Goal: Communication & Community: Answer question/provide support

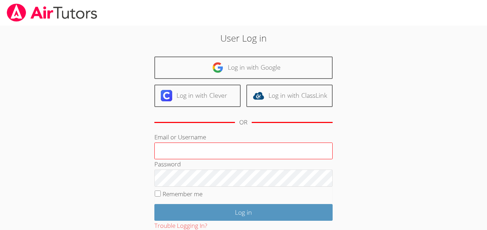
click at [175, 153] on input "Email or Username" at bounding box center [243, 151] width 178 height 17
type input "[EMAIL_ADDRESS][DOMAIN_NAME]"
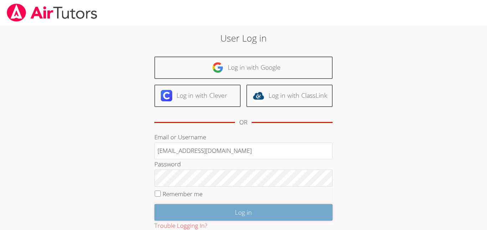
click at [254, 209] on input "Log in" at bounding box center [243, 212] width 178 height 17
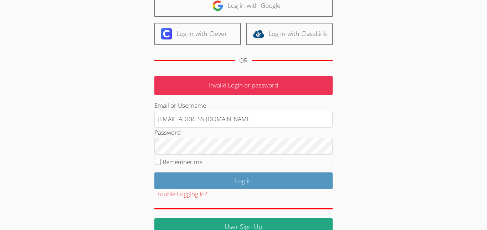
scroll to position [67, 0]
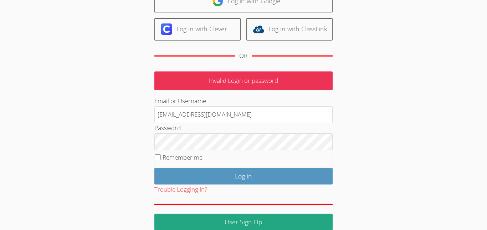
click at [198, 190] on button "Trouble Logging In?" at bounding box center [180, 190] width 53 height 10
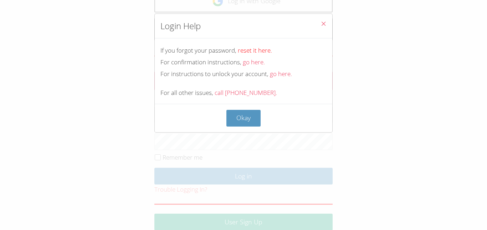
click at [250, 52] on link "reset it here." at bounding box center [255, 50] width 34 height 8
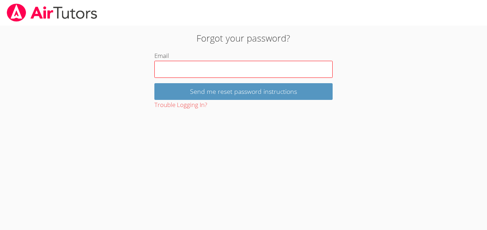
click at [243, 63] on input "Email" at bounding box center [243, 69] width 178 height 17
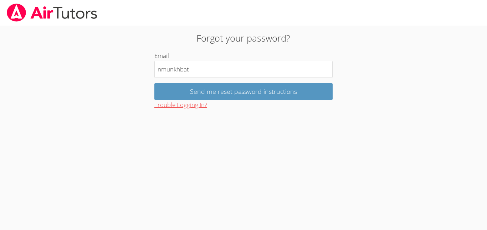
type input "nmunkhbat"
click at [174, 108] on button "Trouble Logging In?" at bounding box center [180, 105] width 53 height 10
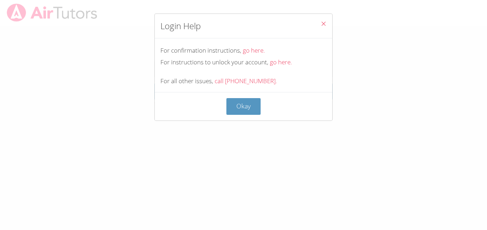
click at [321, 21] on icon "Close" at bounding box center [323, 24] width 6 height 6
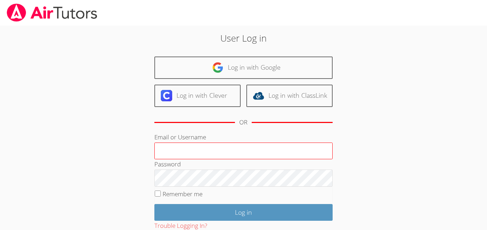
type input "[EMAIL_ADDRESS][DOMAIN_NAME]"
click at [176, 160] on div "Password" at bounding box center [243, 173] width 178 height 27
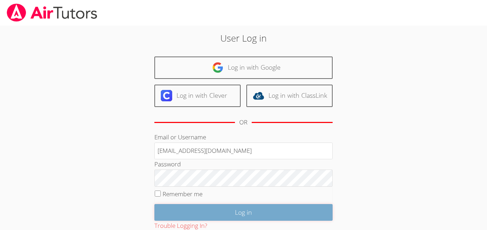
click at [190, 218] on input "Log in" at bounding box center [243, 212] width 178 height 17
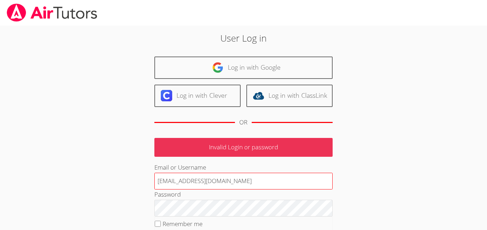
click at [180, 182] on input "[EMAIL_ADDRESS][DOMAIN_NAME]" at bounding box center [243, 181] width 178 height 17
click at [224, 183] on input "[EMAIL_ADDRESS][DOMAIN_NAME]" at bounding box center [243, 181] width 178 height 17
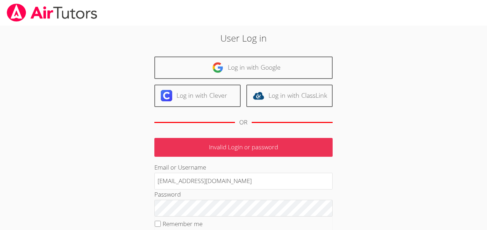
type input "[EMAIL_ADDRESS][DOMAIN_NAME]"
click at [57, 177] on body "User Log in Log in with Google Log in with Clever Log in with ClassLink OR Inva…" at bounding box center [243, 115] width 487 height 230
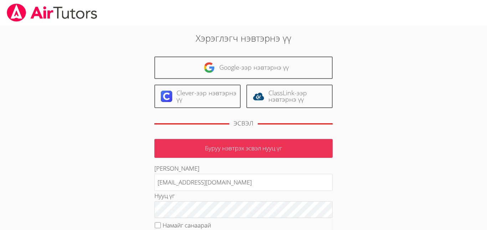
scroll to position [79, 0]
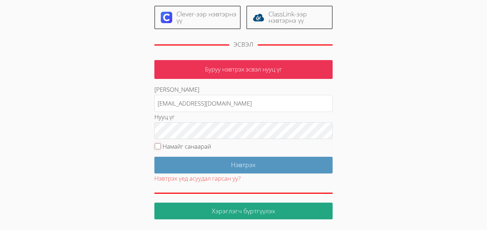
click at [158, 148] on input "Намайг санаарай" at bounding box center [158, 147] width 6 height 6
checkbox input "true"
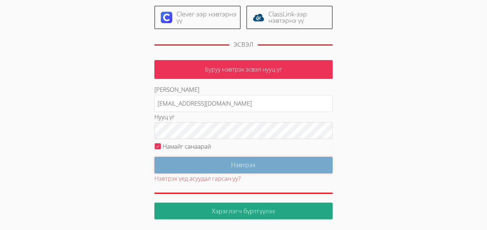
click at [165, 161] on input "Нэвтрэх" at bounding box center [243, 165] width 178 height 17
type input "Log in"
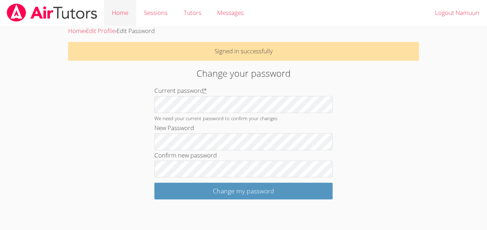
click at [129, 13] on link "Home" at bounding box center [120, 13] width 32 height 26
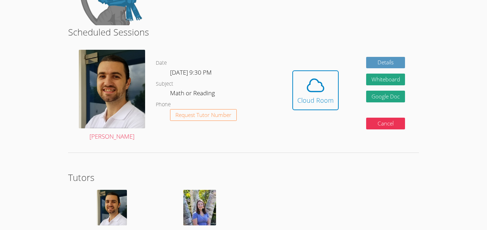
scroll to position [180, 0]
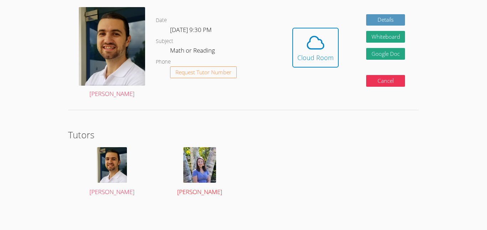
click at [199, 175] on img at bounding box center [199, 165] width 33 height 36
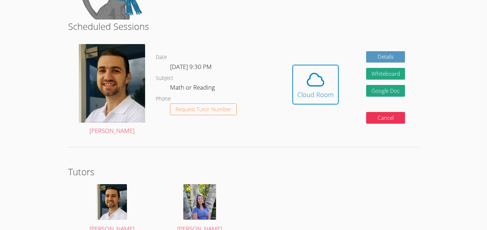
scroll to position [180, 0]
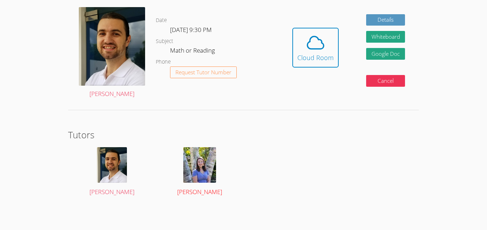
click at [184, 171] on img at bounding box center [199, 165] width 33 height 36
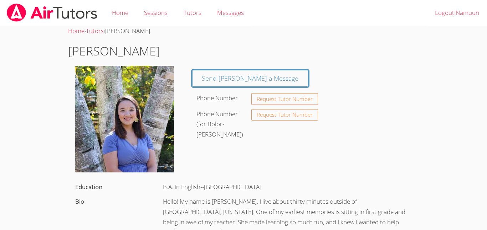
click at [166, 59] on h1 "Tracie Hymer" at bounding box center [243, 51] width 351 height 18
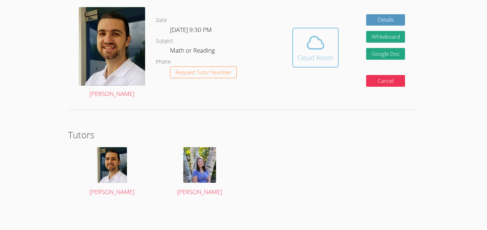
click at [318, 55] on div "Cloud Room" at bounding box center [315, 58] width 36 height 10
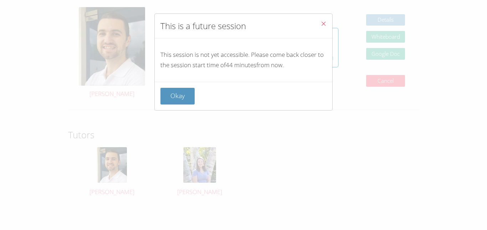
click at [321, 21] on icon "Close" at bounding box center [323, 24] width 6 height 6
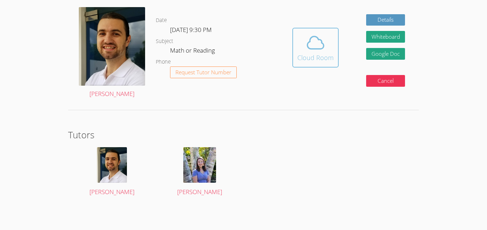
click at [317, 45] on icon at bounding box center [315, 43] width 20 height 20
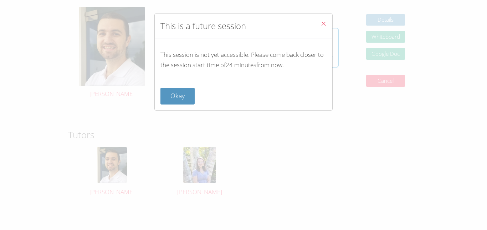
click at [326, 22] on icon "Close" at bounding box center [323, 24] width 6 height 6
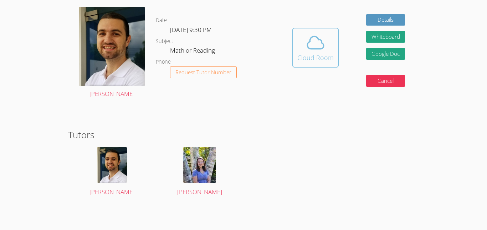
click at [325, 50] on span at bounding box center [315, 43] width 36 height 20
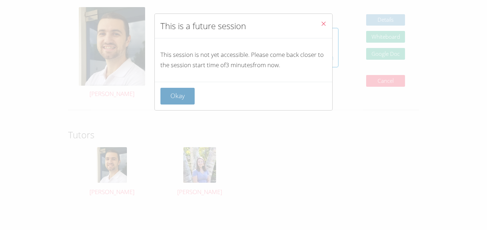
click at [178, 97] on button "Okay" at bounding box center [177, 96] width 34 height 17
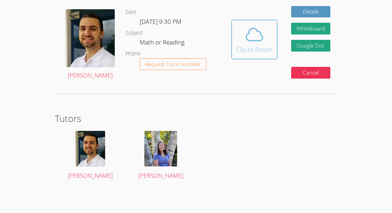
click at [253, 46] on div "Cloud Room" at bounding box center [254, 50] width 36 height 10
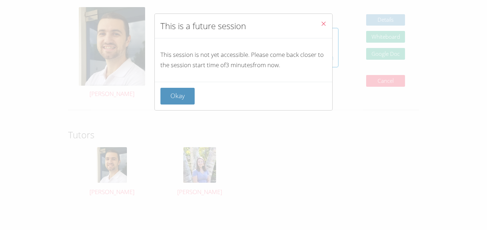
click at [320, 25] on button "Close" at bounding box center [323, 25] width 17 height 22
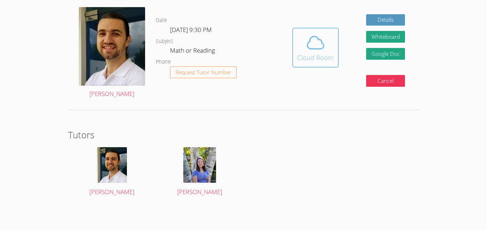
click at [316, 49] on icon at bounding box center [315, 43] width 16 height 12
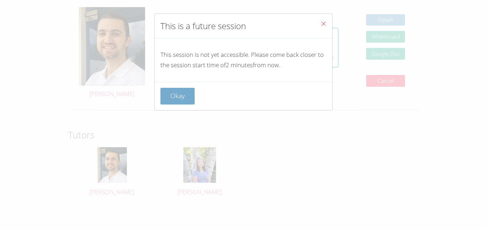
click at [177, 99] on button "Okay" at bounding box center [177, 96] width 34 height 17
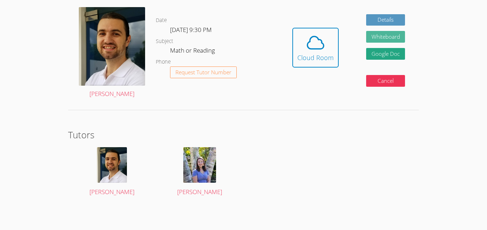
click at [374, 38] on button "Whiteboard" at bounding box center [385, 37] width 39 height 12
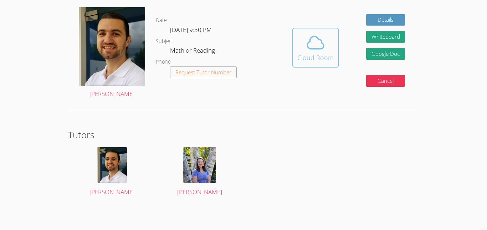
click at [321, 65] on button "Cloud Room" at bounding box center [315, 48] width 46 height 40
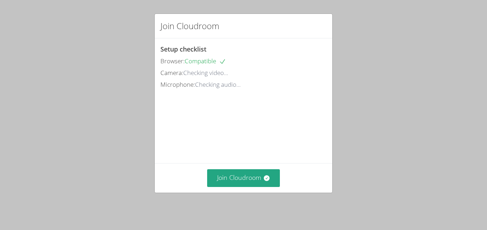
click at [38, 134] on div "Join Cloudroom Setup checklist Browser: Compatible Camera: Checking video... Mi…" at bounding box center [243, 115] width 487 height 230
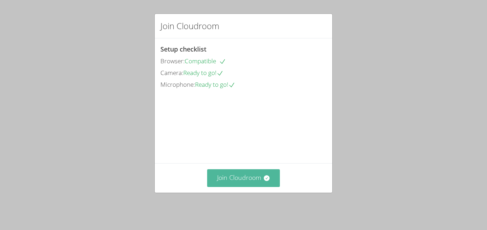
click at [231, 187] on button "Join Cloudroom" at bounding box center [243, 178] width 73 height 17
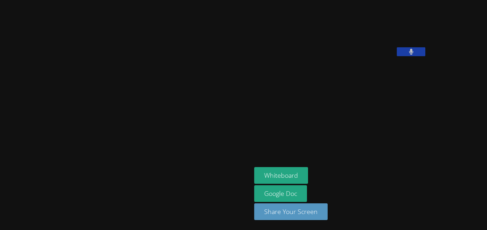
drag, startPoint x: 340, startPoint y: 57, endPoint x: 360, endPoint y: 59, distance: 20.4
click at [360, 56] on video at bounding box center [307, 29] width 107 height 53
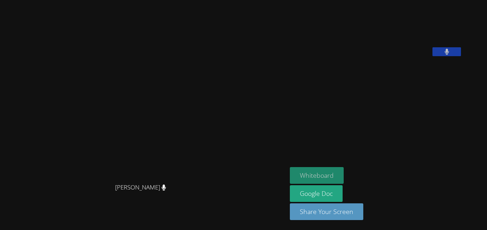
click at [335, 175] on button "Whiteboard" at bounding box center [317, 175] width 54 height 17
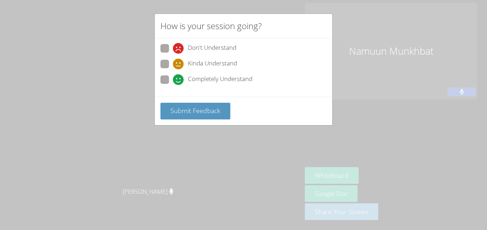
click at [195, 78] on span "Completely Understand" at bounding box center [220, 79] width 64 height 11
click at [179, 78] on input "Completely Understand" at bounding box center [176, 79] width 6 height 6
radio input "true"
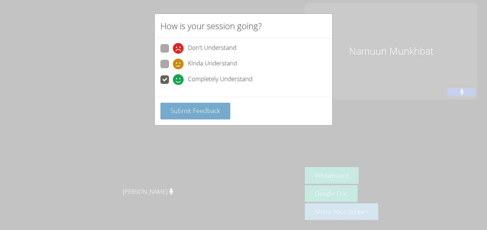
click at [204, 116] on button "Submit Feedback" at bounding box center [195, 111] width 70 height 17
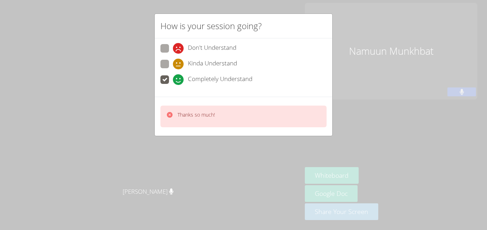
click at [188, 62] on span "Kinda Understand" at bounding box center [212, 64] width 49 height 11
click at [179, 62] on input "Kinda Understand" at bounding box center [176, 63] width 6 height 6
radio input "true"
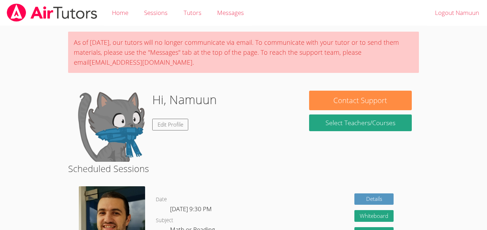
scroll to position [180, 0]
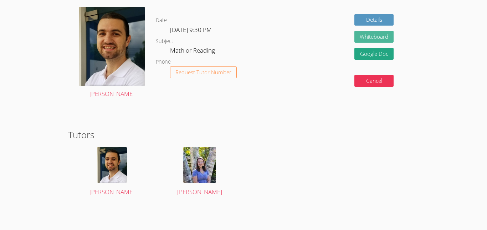
click at [377, 34] on button "Whiteboard" at bounding box center [373, 37] width 39 height 12
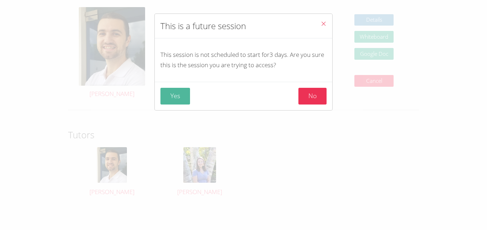
click at [180, 97] on button "Yes" at bounding box center [175, 96] width 30 height 17
